Goal: Information Seeking & Learning: Learn about a topic

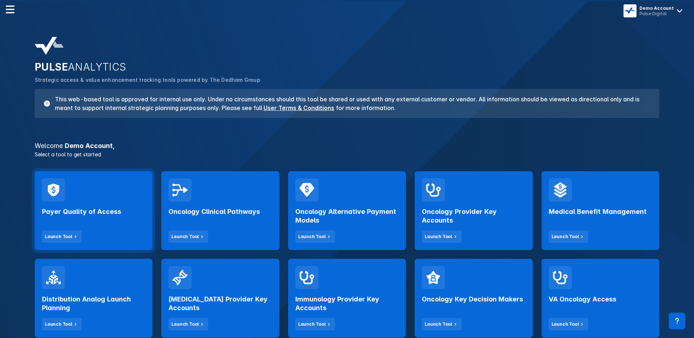
click at [96, 216] on div "Payer Quality of Access Launch Tool" at bounding box center [93, 221] width 103 height 41
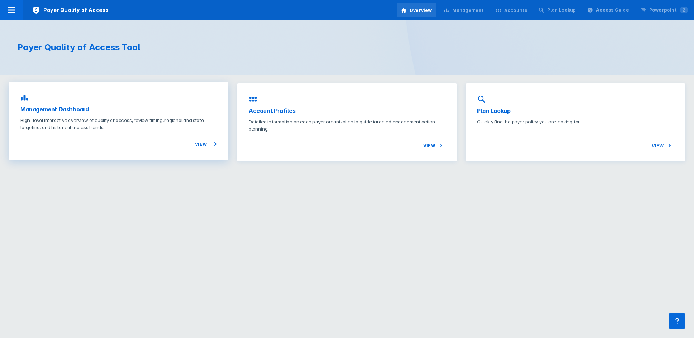
click at [151, 129] on p "High-level interactive overview of quality of access, review timing, regional a…" at bounding box center [118, 123] width 197 height 14
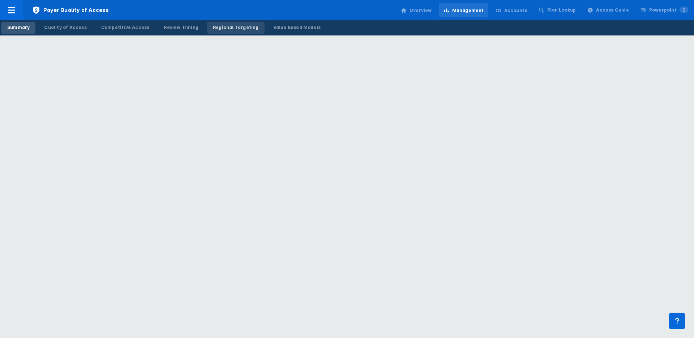
click at [223, 30] on div "Regional Targeting" at bounding box center [236, 27] width 46 height 7
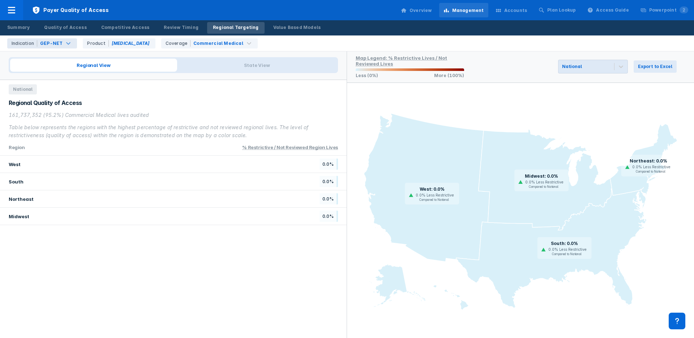
click at [55, 43] on div "GEP-NET" at bounding box center [51, 43] width 22 height 7
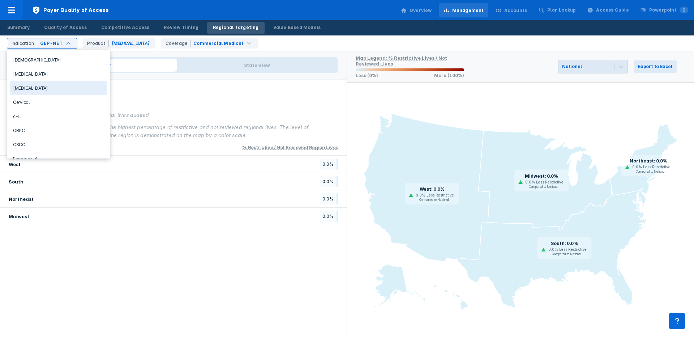
click at [45, 88] on div "[MEDICAL_DATA]" at bounding box center [58, 88] width 97 height 14
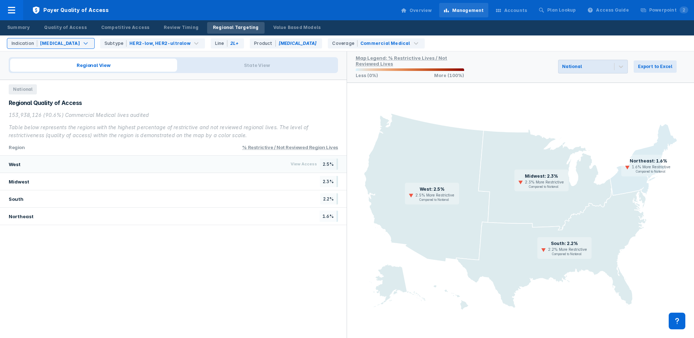
click at [195, 163] on div "West View Access 2.5%" at bounding box center [173, 163] width 347 height 17
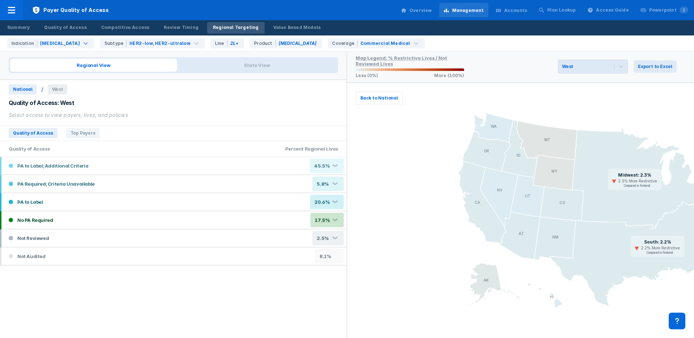
click at [195, 163] on div "PA to Label; Additional Criteria 45.5% ❮" at bounding box center [173, 165] width 345 height 17
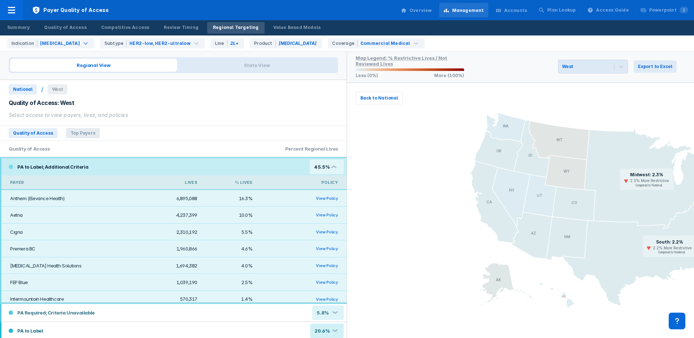
click at [81, 128] on span "Top Payers" at bounding box center [83, 133] width 34 height 10
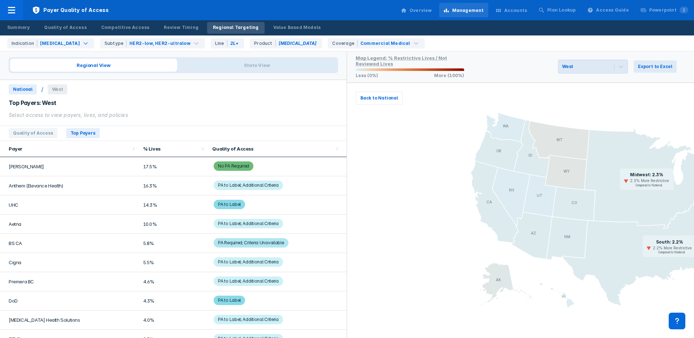
click at [26, 85] on span "National" at bounding box center [23, 89] width 28 height 10
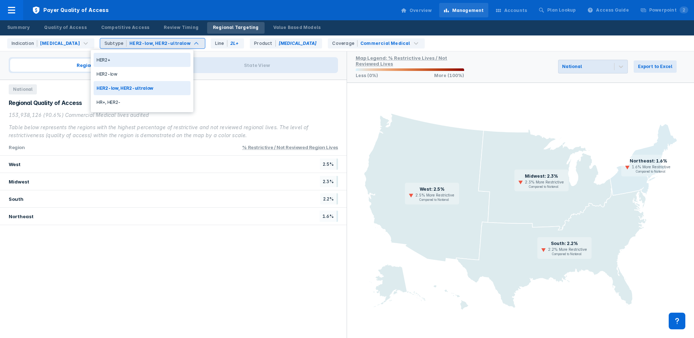
click at [125, 54] on div "HER2+" at bounding box center [142, 60] width 97 height 14
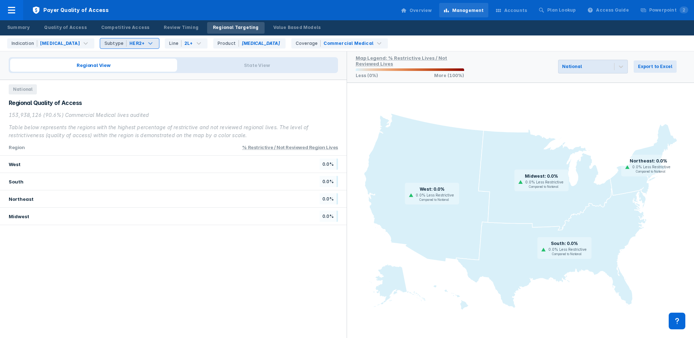
click at [136, 35] on div "Indication [MEDICAL_DATA] option HER2+, selected. Subtype HER2+ Line 2L+ Produc…" at bounding box center [349, 43] width 690 height 16
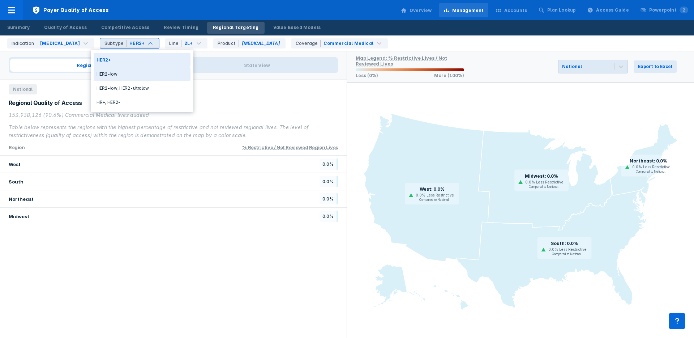
click at [123, 77] on div "HER2-low" at bounding box center [142, 74] width 97 height 14
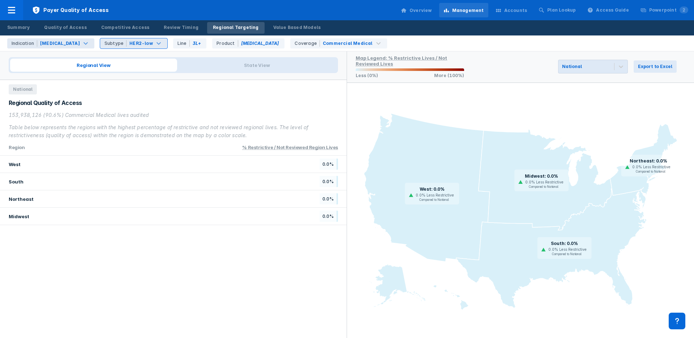
click at [47, 44] on div "[MEDICAL_DATA]" at bounding box center [60, 43] width 40 height 7
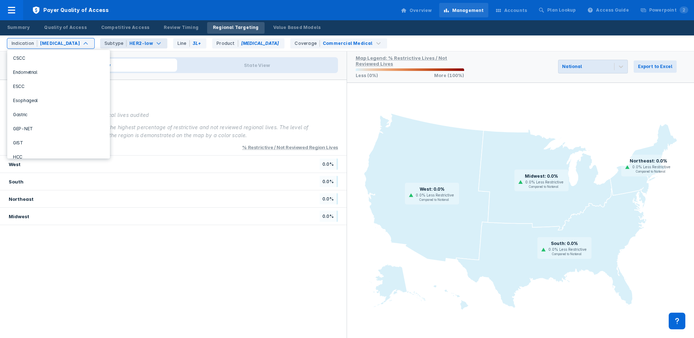
scroll to position [91, 0]
click at [23, 97] on div "Esophageal" at bounding box center [58, 95] width 97 height 14
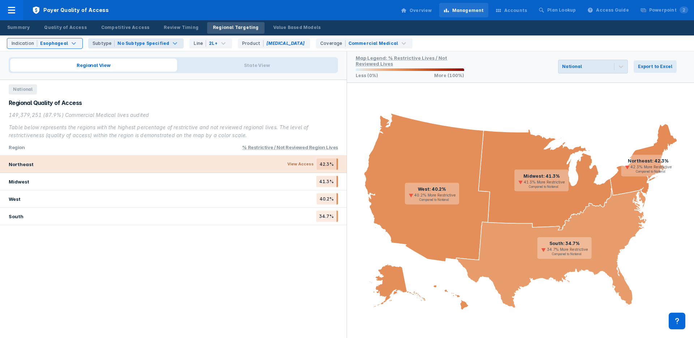
click at [192, 160] on div "Northeast View Access 42.3%" at bounding box center [173, 163] width 347 height 17
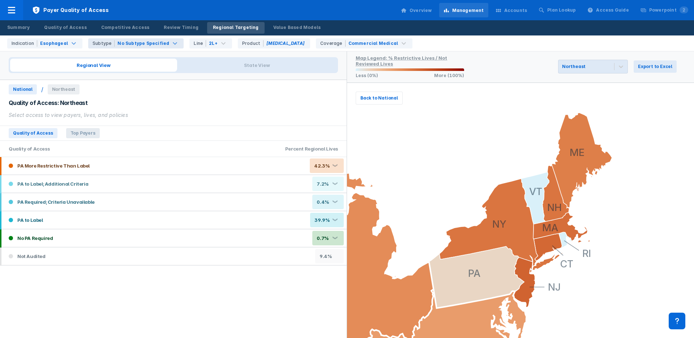
click at [84, 131] on span "Top Payers" at bounding box center [83, 133] width 34 height 10
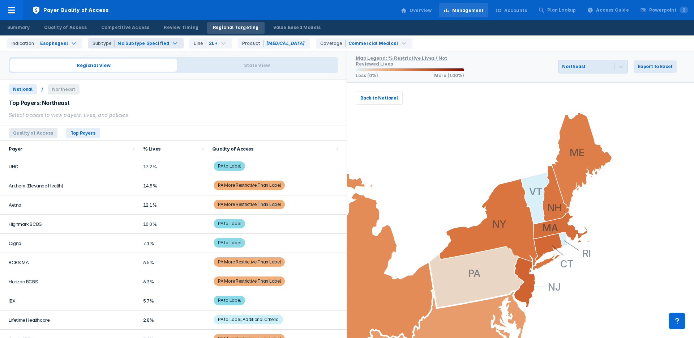
click at [31, 132] on span "Quality of Access" at bounding box center [33, 133] width 49 height 10
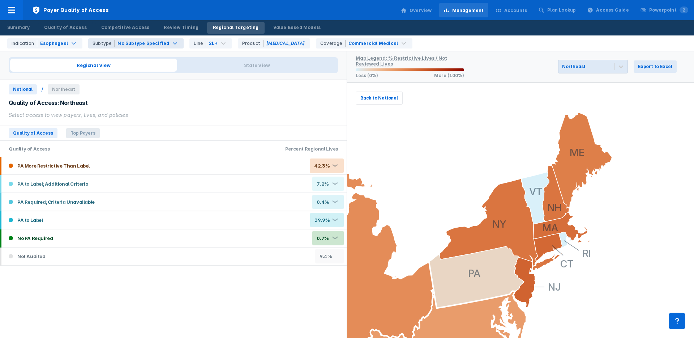
click at [75, 133] on span "Top Payers" at bounding box center [83, 133] width 34 height 10
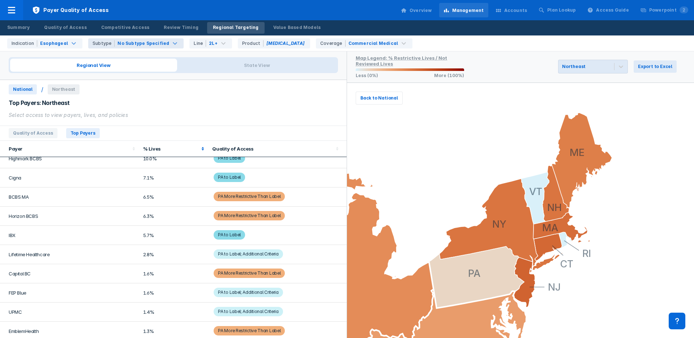
scroll to position [11, 0]
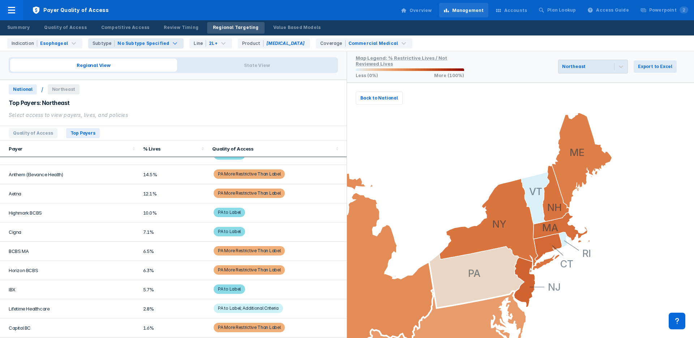
click at [94, 45] on div "Subtype" at bounding box center [104, 43] width 22 height 7
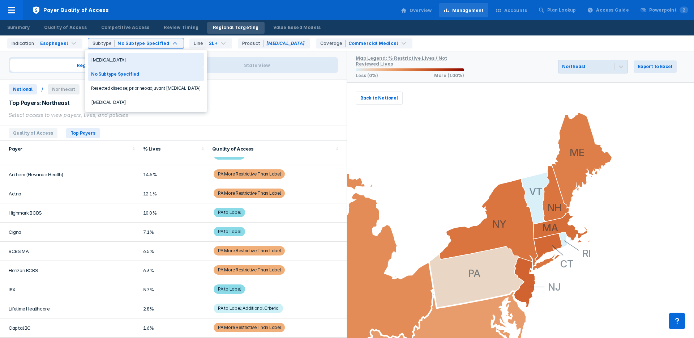
click at [97, 56] on div "[MEDICAL_DATA]" at bounding box center [146, 60] width 116 height 14
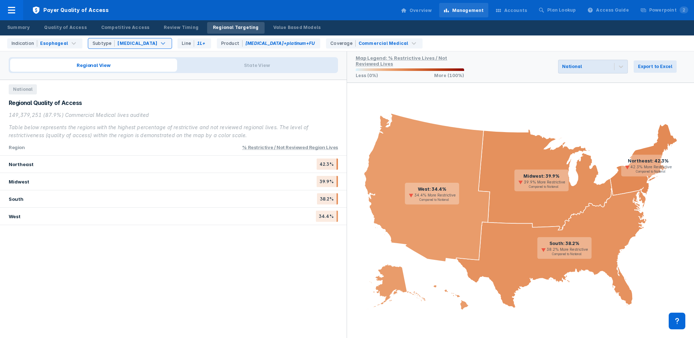
click at [151, 154] on div "region % Restrictive / Not Reviewed region Lives" at bounding box center [173, 147] width 347 height 16
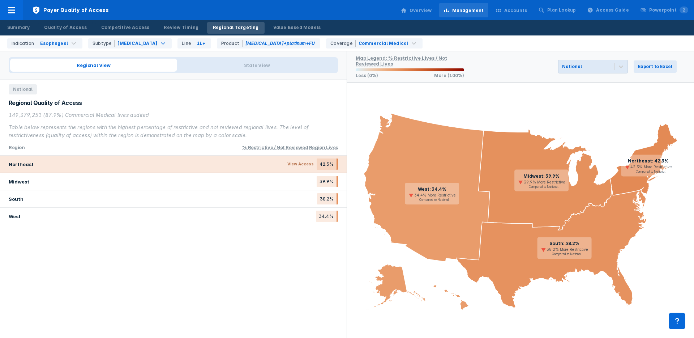
click at [150, 162] on div "Northeast View Access 42.3%" at bounding box center [173, 163] width 347 height 17
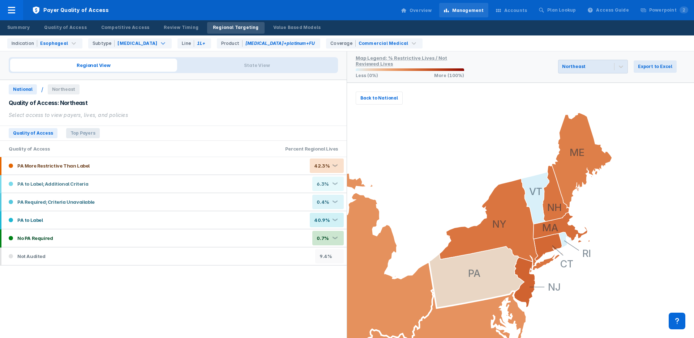
click at [85, 128] on span "Top Payers" at bounding box center [83, 133] width 34 height 10
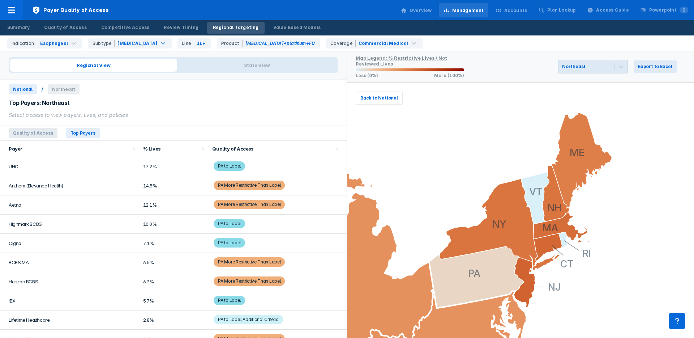
click at [37, 133] on span "Quality of Access" at bounding box center [33, 133] width 49 height 10
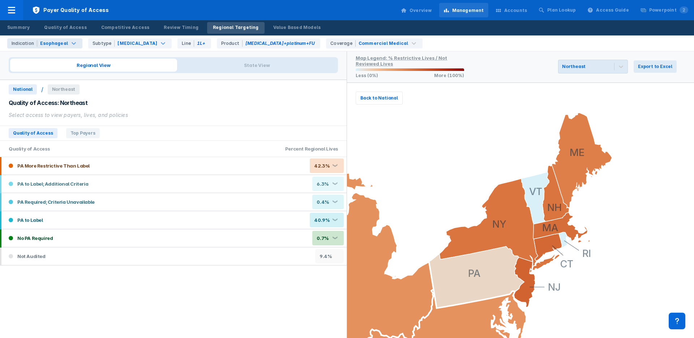
click at [51, 41] on div "Esophageal" at bounding box center [54, 43] width 28 height 7
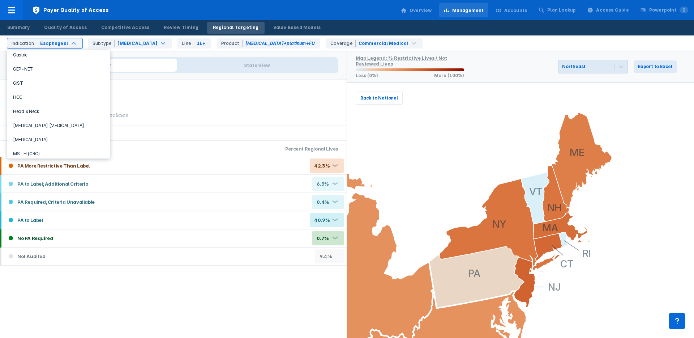
scroll to position [196, 0]
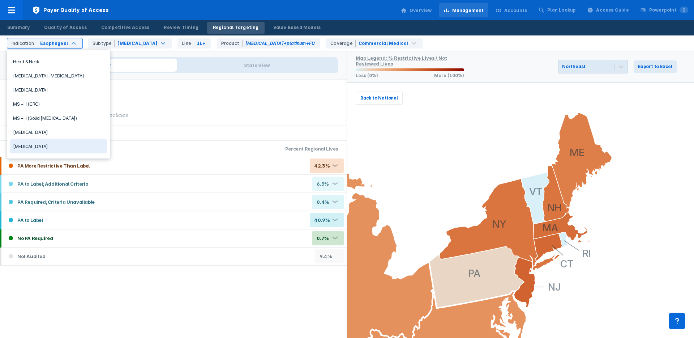
click at [40, 145] on div "[MEDICAL_DATA]" at bounding box center [58, 146] width 97 height 14
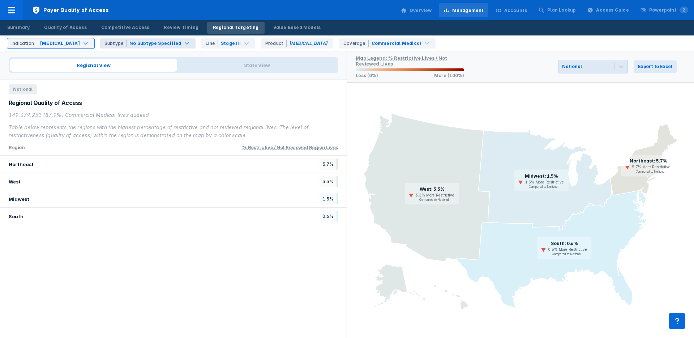
click at [129, 44] on div "No Subtype Specified" at bounding box center [155, 43] width 52 height 7
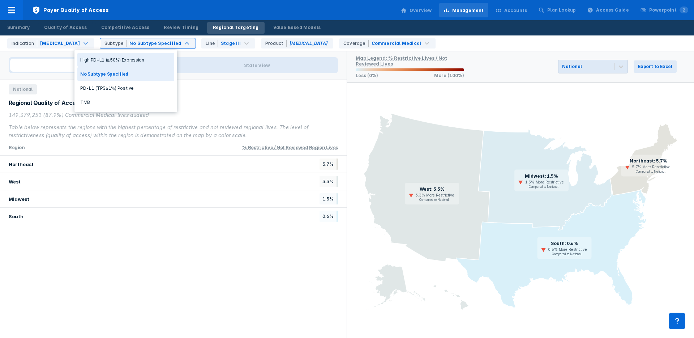
click at [120, 61] on div "High PD-L1 (≥50%) Expression" at bounding box center [125, 60] width 97 height 14
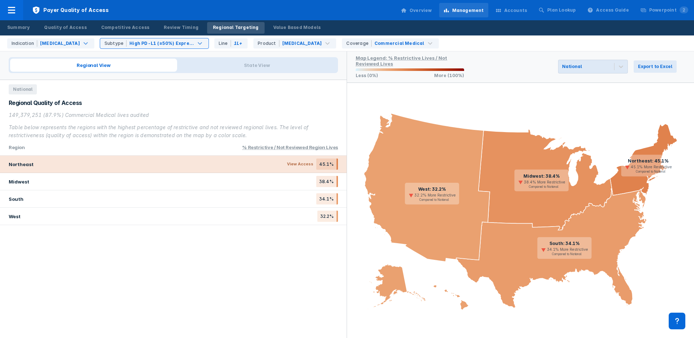
click at [145, 165] on div "Northeast View Access 45.1%" at bounding box center [173, 163] width 347 height 17
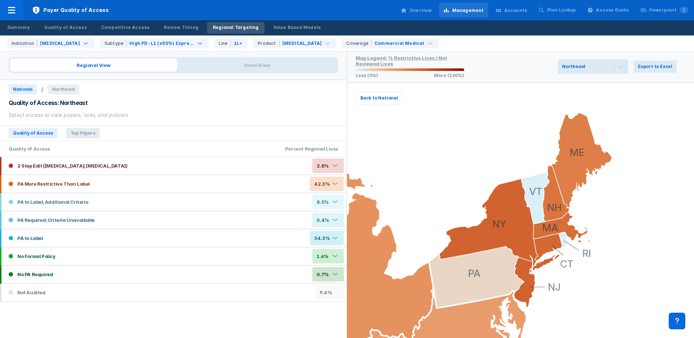
click at [82, 132] on span "Top Payers" at bounding box center [83, 133] width 34 height 10
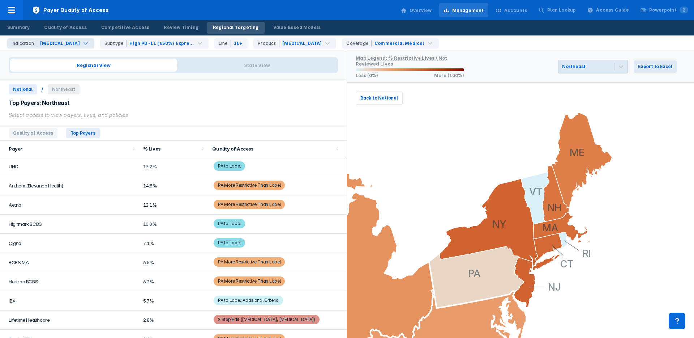
click at [46, 41] on div "[MEDICAL_DATA]" at bounding box center [60, 43] width 40 height 7
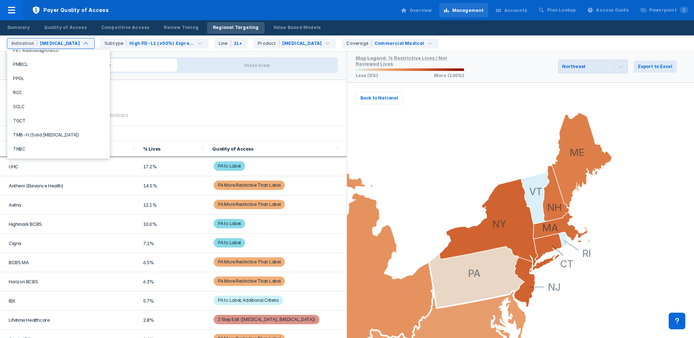
scroll to position [349, 0]
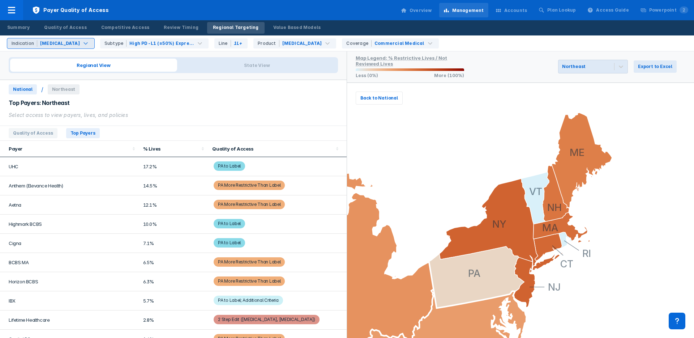
click at [37, 44] on div "[MEDICAL_DATA]" at bounding box center [59, 43] width 44 height 9
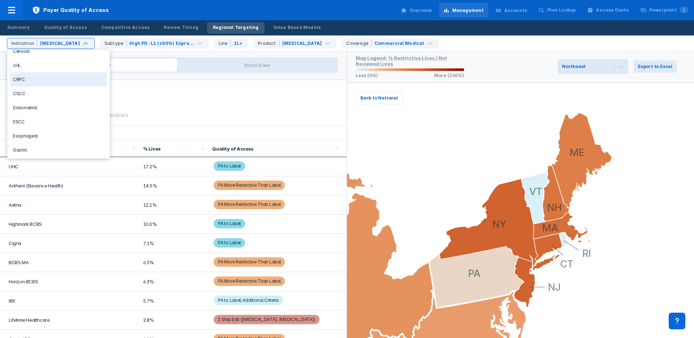
scroll to position [51, 0]
